Goal: Obtain resource: Obtain resource

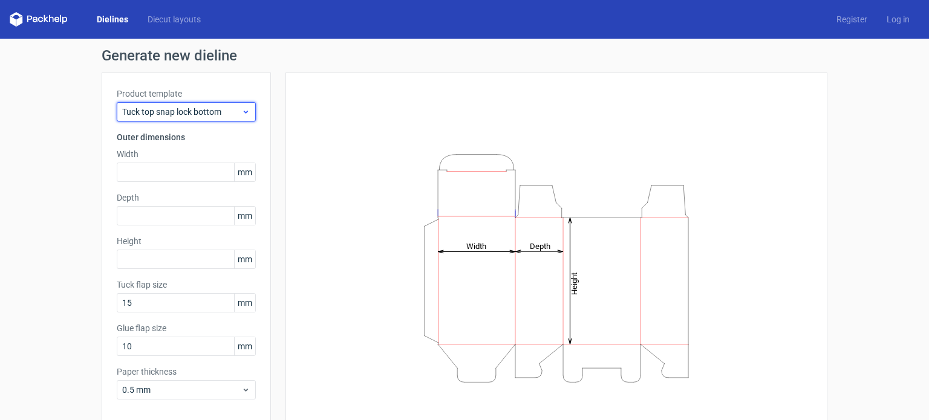
click at [203, 106] on span "Tuck top snap lock bottom" at bounding box center [181, 112] width 119 height 12
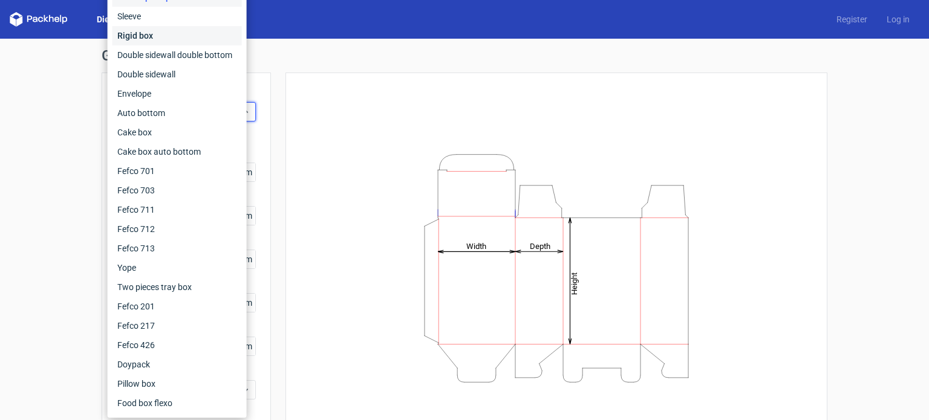
click at [155, 38] on div "Rigid box" at bounding box center [177, 35] width 129 height 19
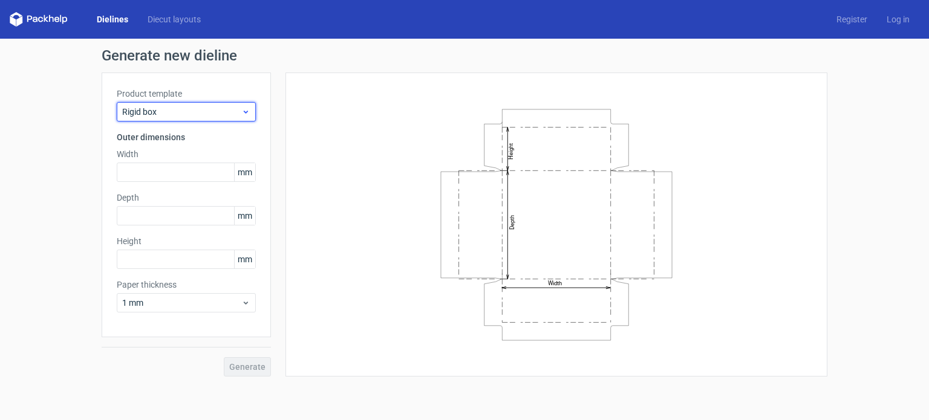
click at [191, 113] on span "Rigid box" at bounding box center [181, 112] width 119 height 12
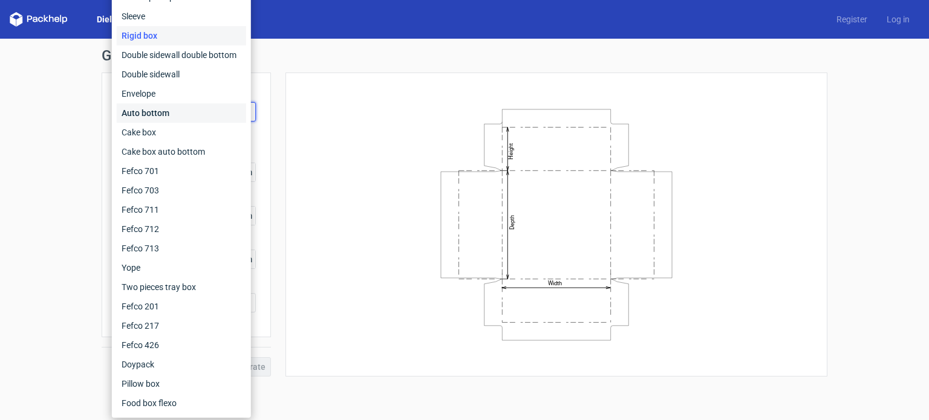
click at [186, 116] on div "Auto bottom" at bounding box center [181, 112] width 129 height 19
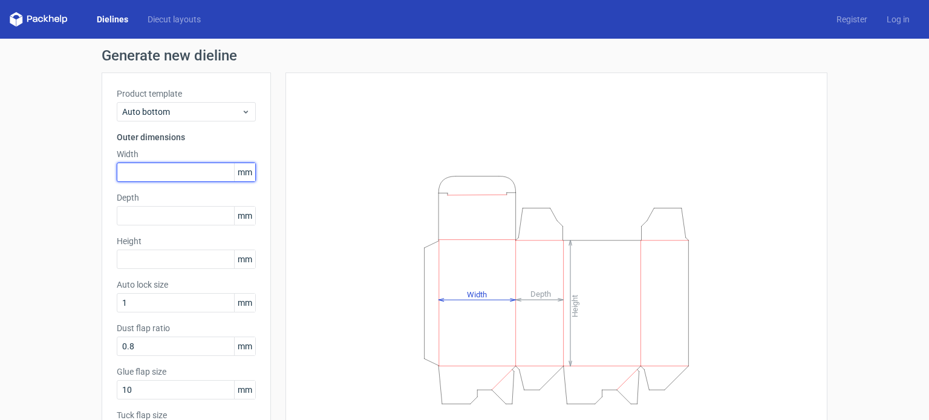
click at [119, 168] on input "text" at bounding box center [186, 172] width 139 height 19
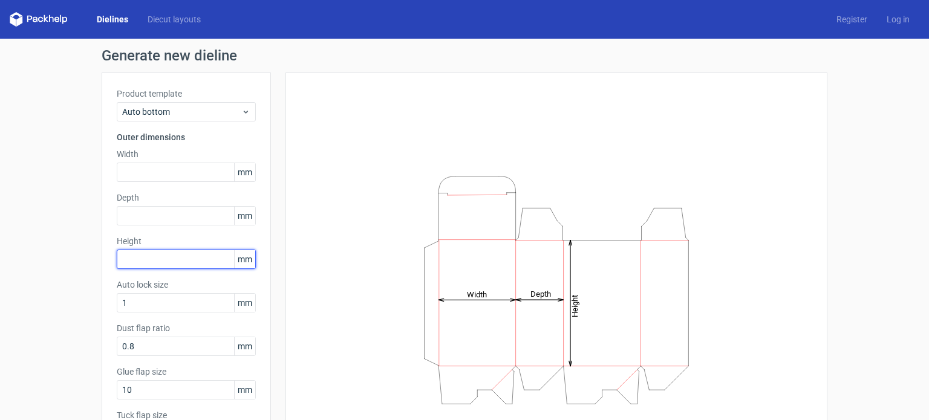
click at [148, 260] on input "text" at bounding box center [186, 259] width 139 height 19
type input "242"
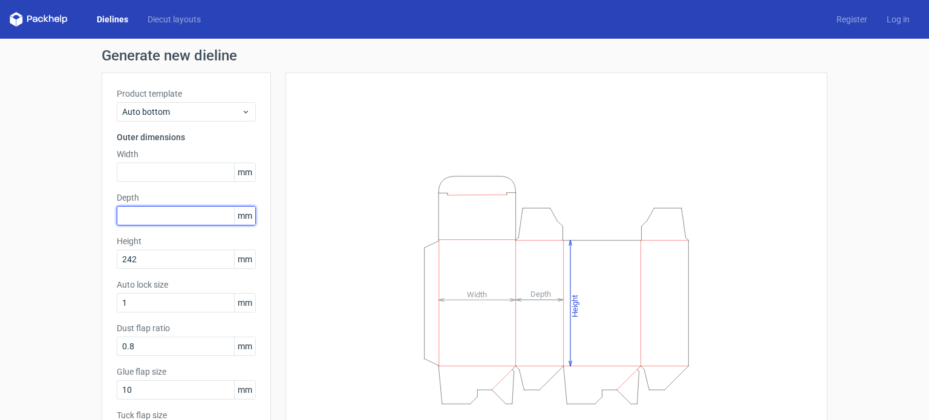
click at [125, 217] on input "text" at bounding box center [186, 215] width 139 height 19
type input "128"
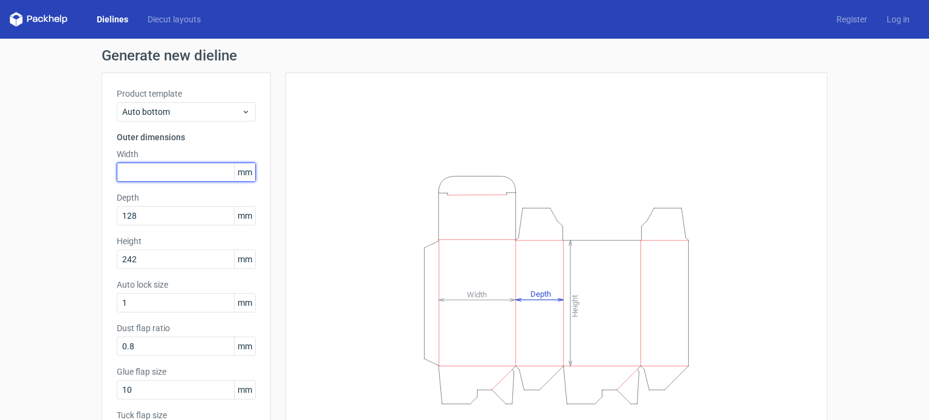
click at [133, 174] on input "text" at bounding box center [186, 172] width 139 height 19
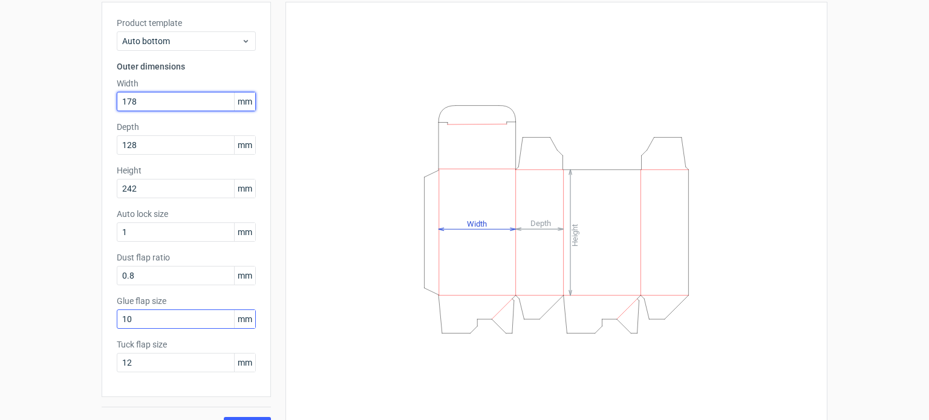
scroll to position [96, 0]
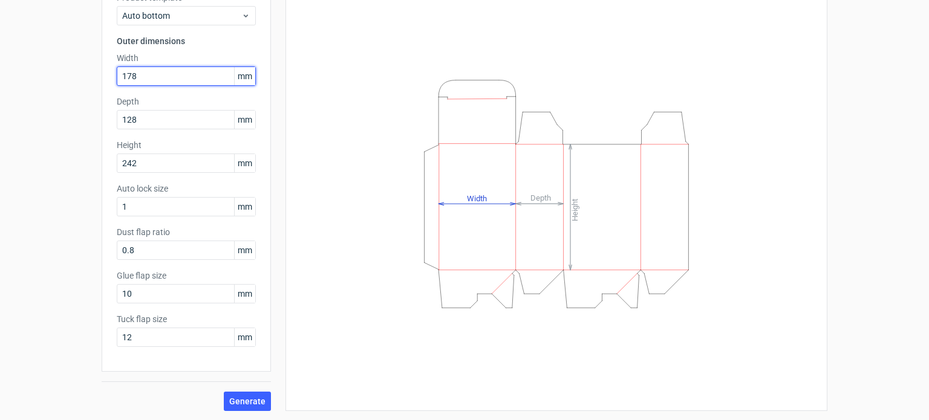
type input "178"
click at [155, 360] on div "Product template Auto bottom Outer dimensions Width 178 mm Depth 128 mm Height …" at bounding box center [186, 174] width 169 height 396
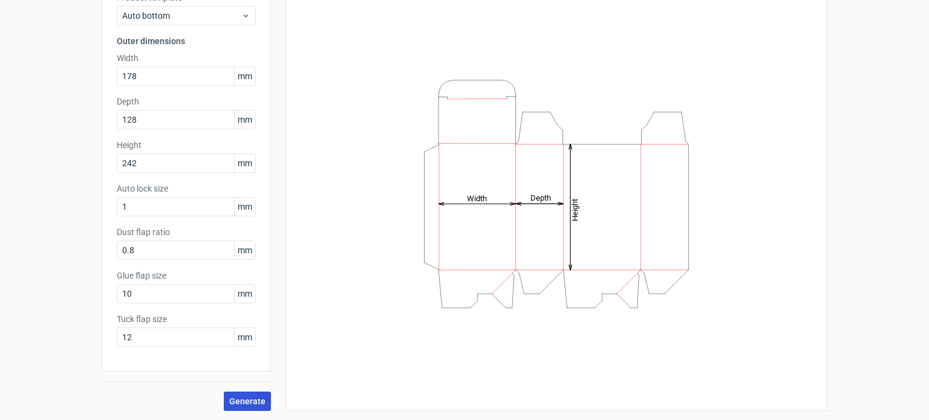
click at [252, 409] on button "Generate" at bounding box center [247, 401] width 47 height 19
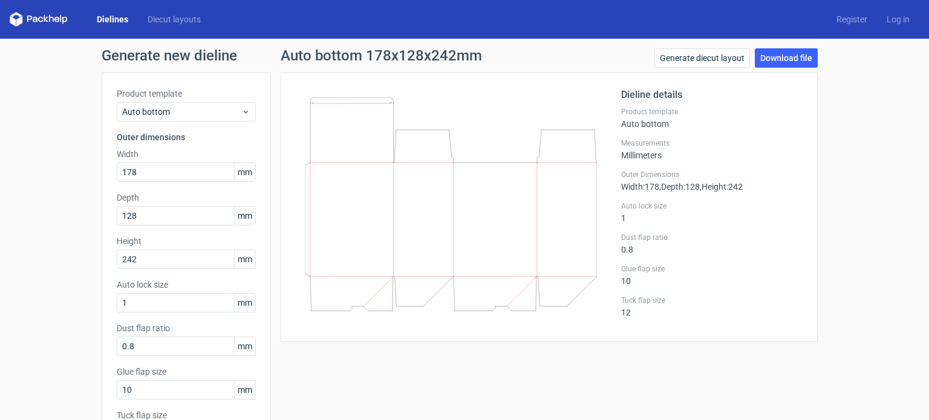
click at [401, 234] on icon at bounding box center [452, 204] width 292 height 214
click at [790, 65] on link "Download file" at bounding box center [786, 57] width 63 height 19
click at [708, 59] on link "Generate diecut layout" at bounding box center [703, 57] width 96 height 19
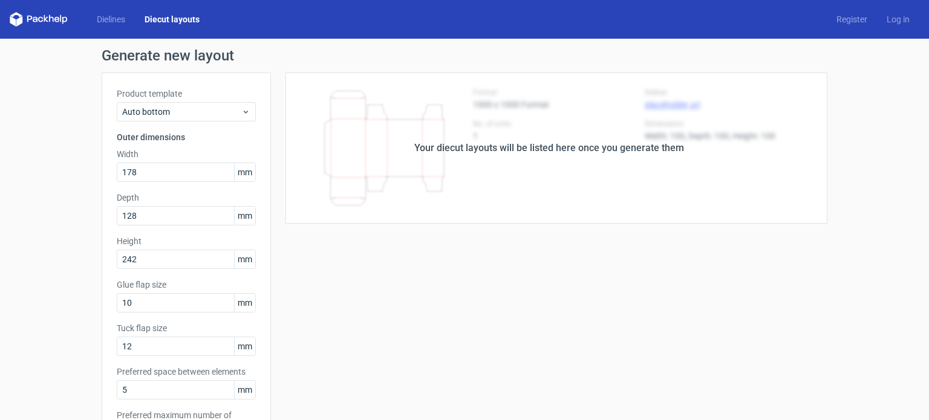
click at [577, 172] on div "Your diecut layouts will be listed here once you generate them" at bounding box center [549, 148] width 557 height 151
click at [317, 154] on div "Your diecut layouts will be listed here once you generate them" at bounding box center [549, 148] width 557 height 151
click at [622, 327] on div "Your diecut layouts will be listed here once you generate them Height Depth Wid…" at bounding box center [549, 401] width 557 height 656
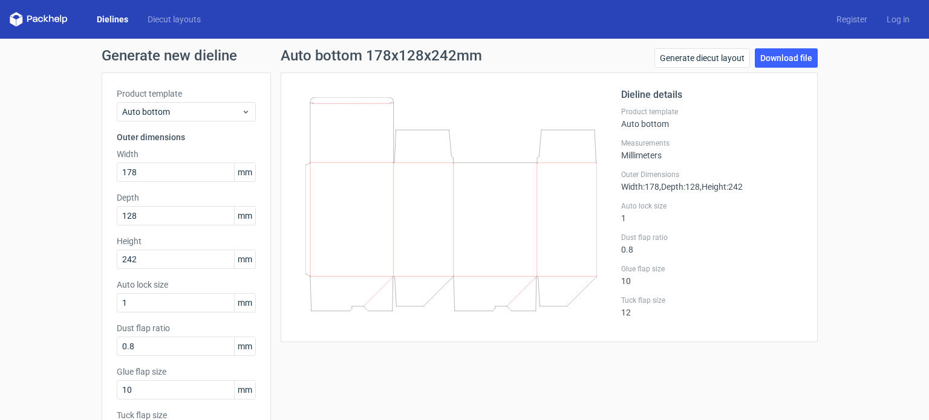
click at [387, 159] on icon at bounding box center [452, 204] width 292 height 214
drag, startPoint x: 373, startPoint y: 229, endPoint x: 373, endPoint y: 145, distance: 84.1
click at [373, 145] on icon at bounding box center [452, 204] width 292 height 214
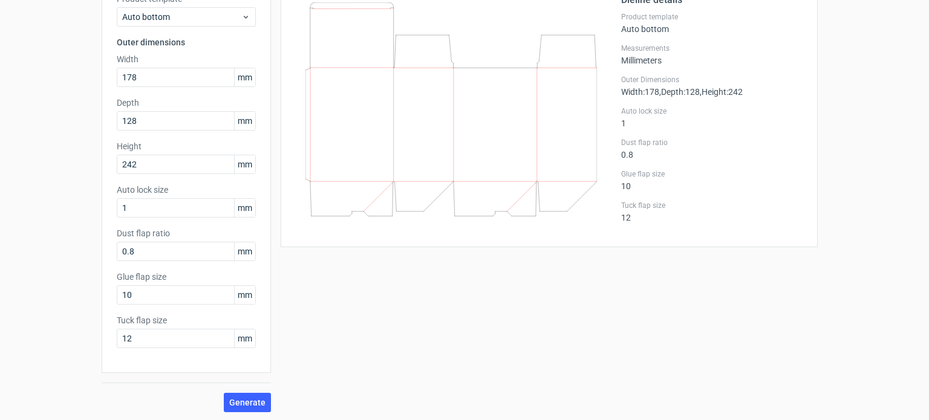
scroll to position [96, 0]
click at [152, 338] on input "12" at bounding box center [186, 337] width 139 height 19
type input "15"
click at [138, 293] on input "10" at bounding box center [186, 293] width 139 height 19
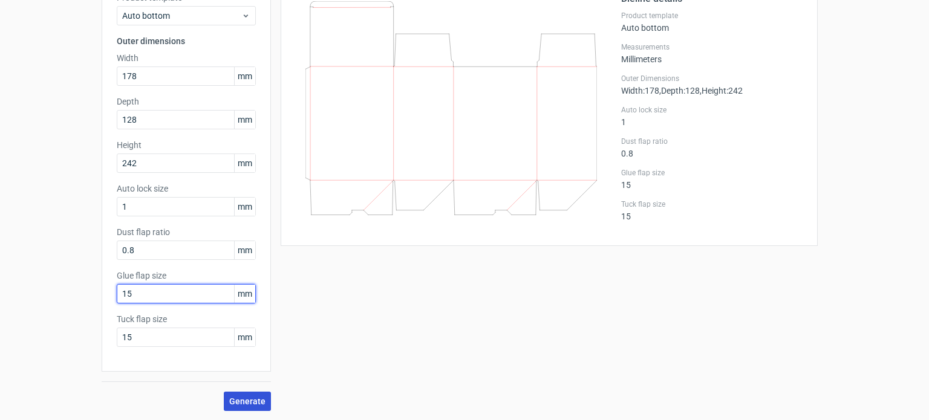
type input "15"
click at [237, 399] on span "Generate" at bounding box center [247, 401] width 36 height 8
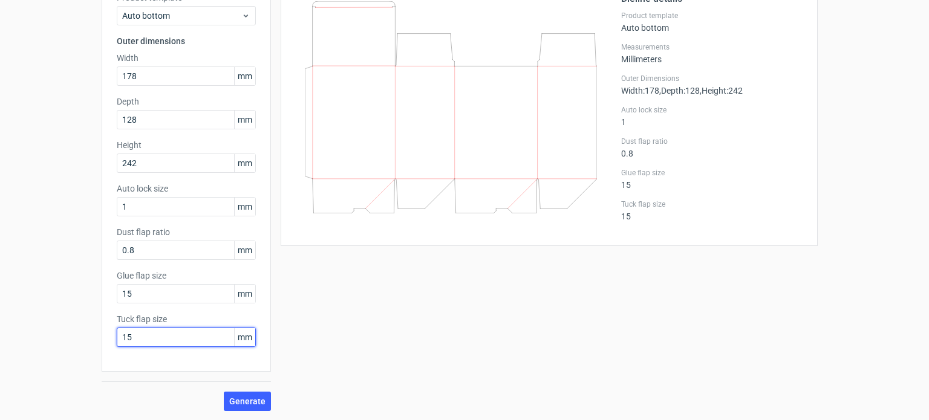
click at [139, 339] on input "15" at bounding box center [186, 337] width 139 height 19
type input "12"
click at [243, 398] on span "Generate" at bounding box center [247, 401] width 36 height 8
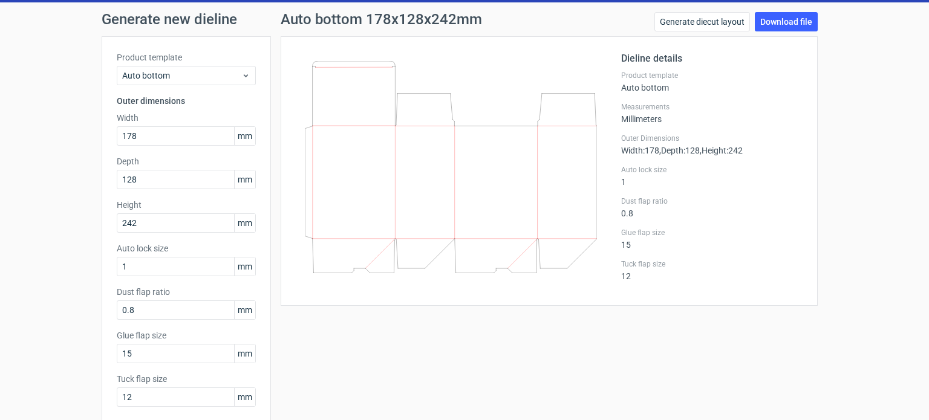
scroll to position [0, 0]
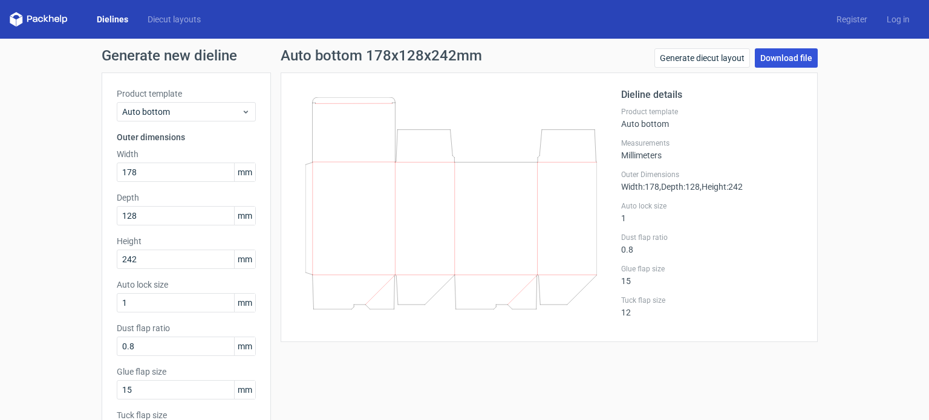
click at [791, 55] on link "Download file" at bounding box center [786, 57] width 63 height 19
